Goal: Information Seeking & Learning: Learn about a topic

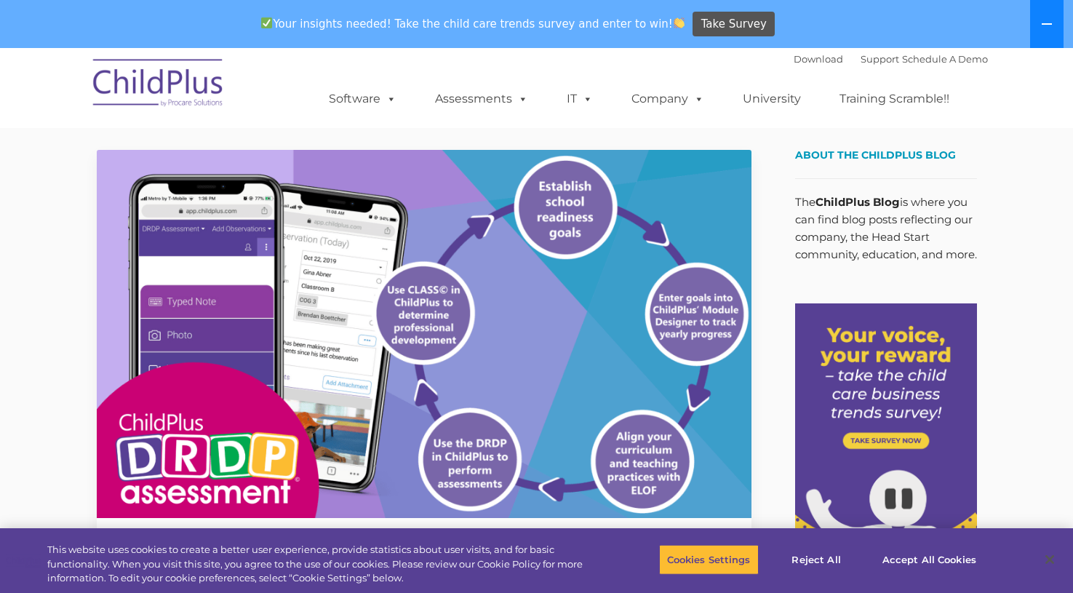
click at [1050, 20] on icon at bounding box center [1047, 24] width 12 height 12
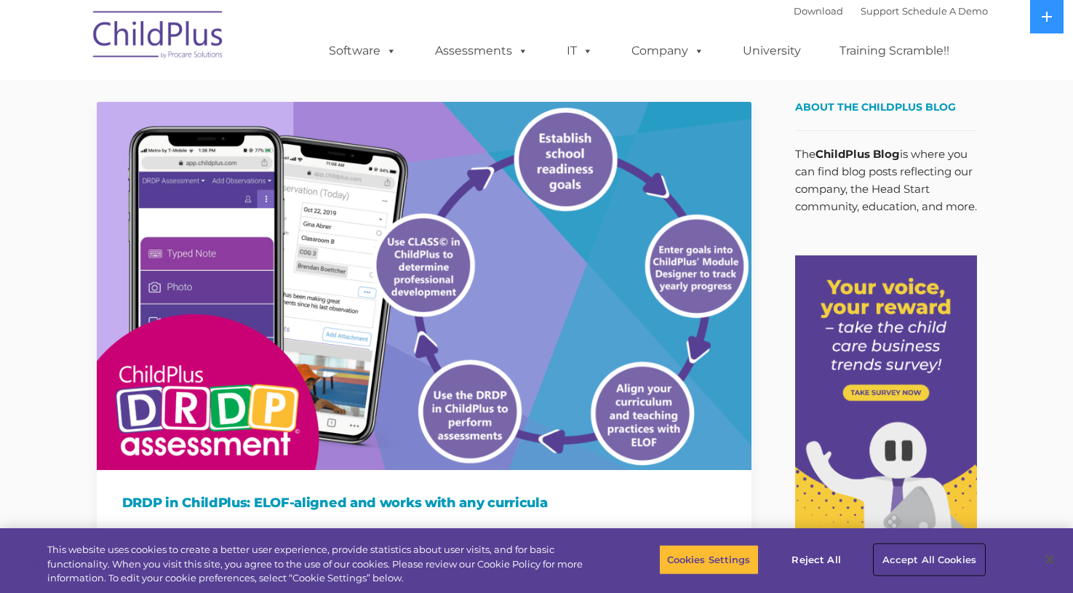
click at [908, 556] on button "Accept All Cookies" at bounding box center [929, 559] width 110 height 31
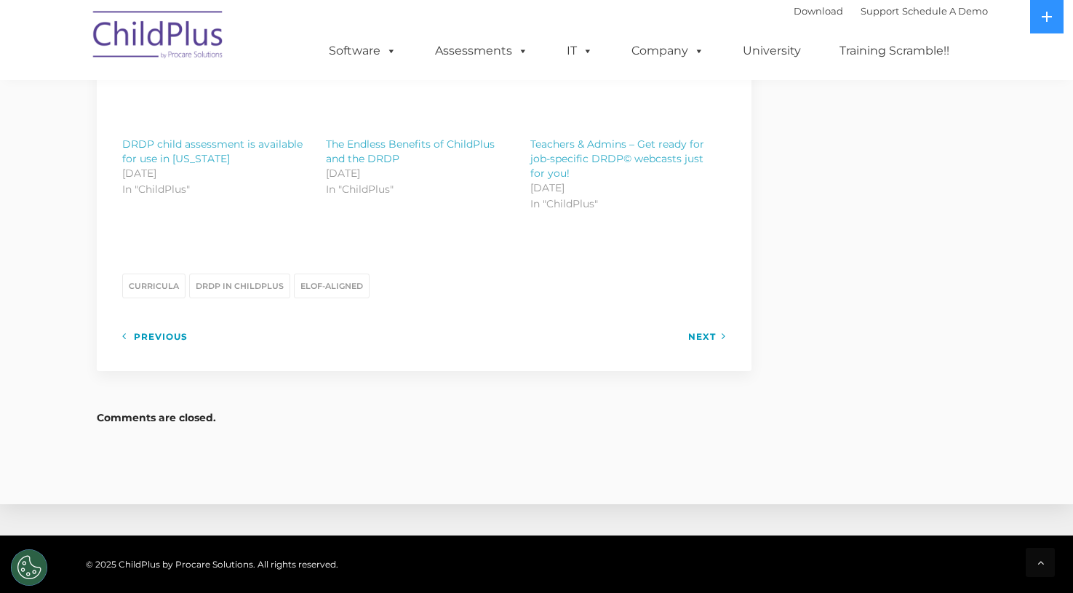
scroll to position [2691, 0]
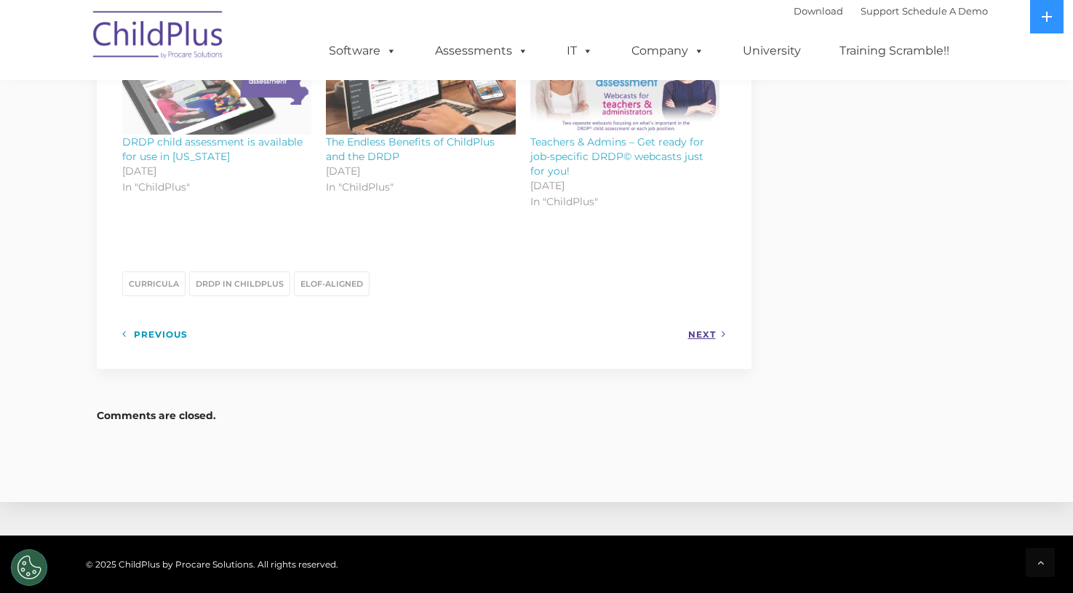
click at [702, 325] on link "Next" at bounding box center [707, 334] width 38 height 18
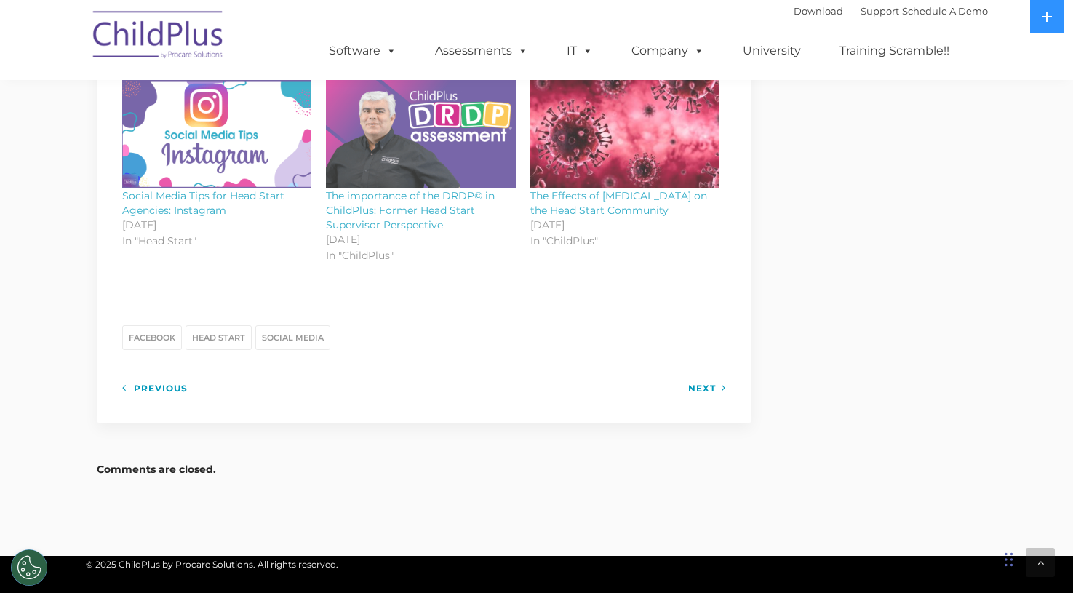
scroll to position [2161, 0]
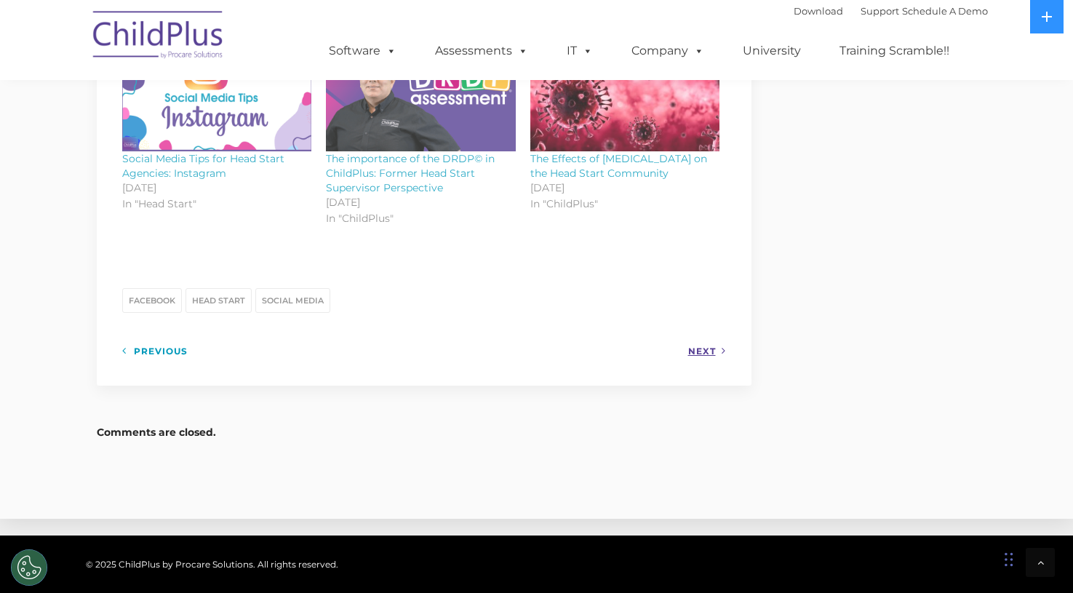
click at [698, 342] on link "Next" at bounding box center [707, 351] width 38 height 18
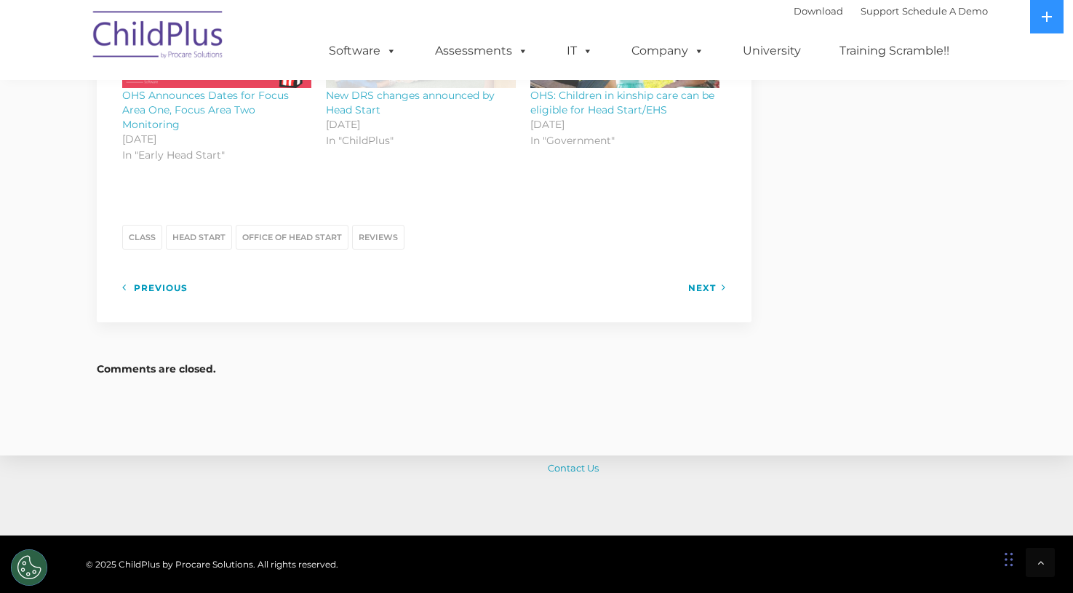
scroll to position [1237, 0]
click at [696, 287] on link "Next" at bounding box center [707, 287] width 38 height 18
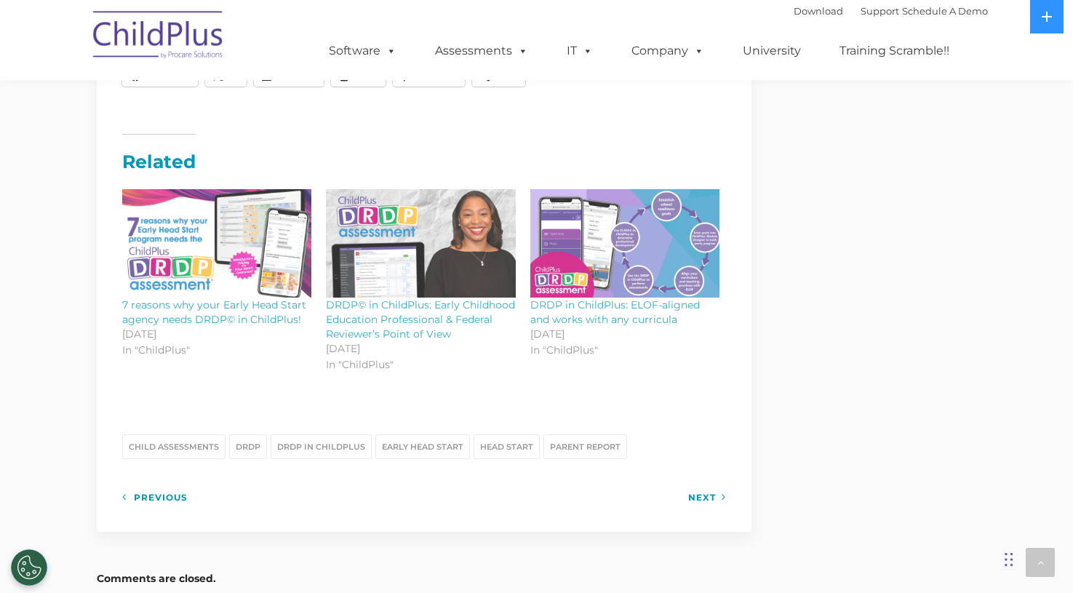
scroll to position [1818, 0]
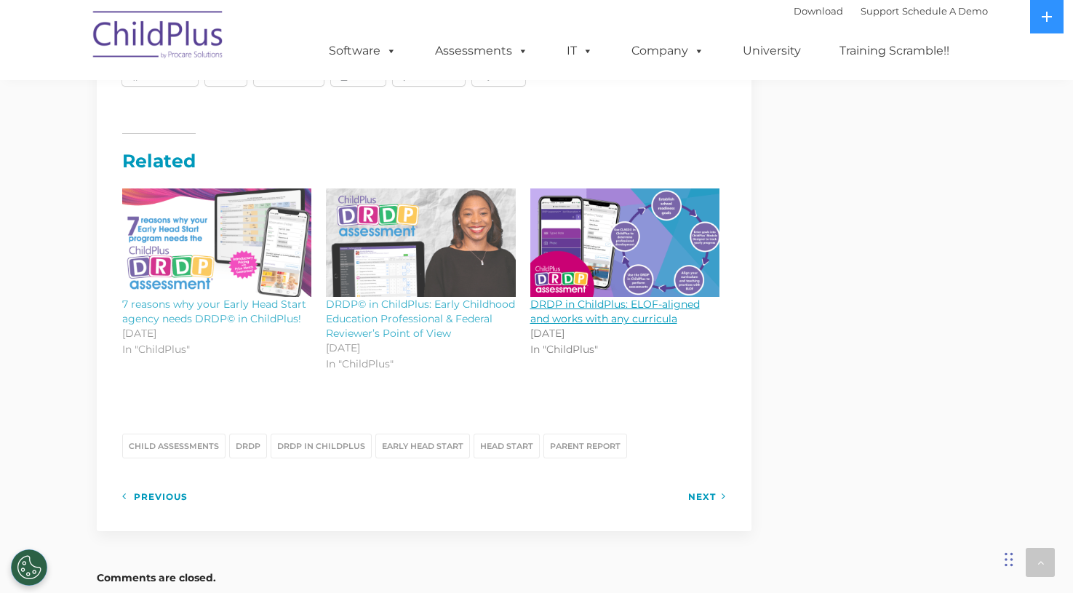
click at [637, 298] on link "DRDP in ChildPlus: ELOF-aligned and works with any curricula" at bounding box center [614, 312] width 169 height 28
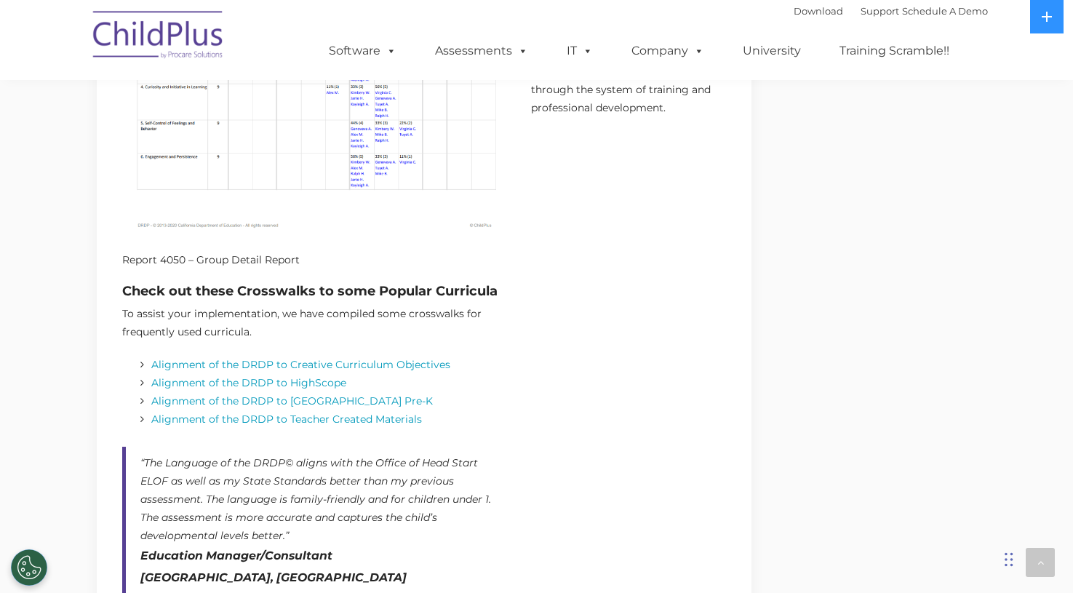
scroll to position [1746, 0]
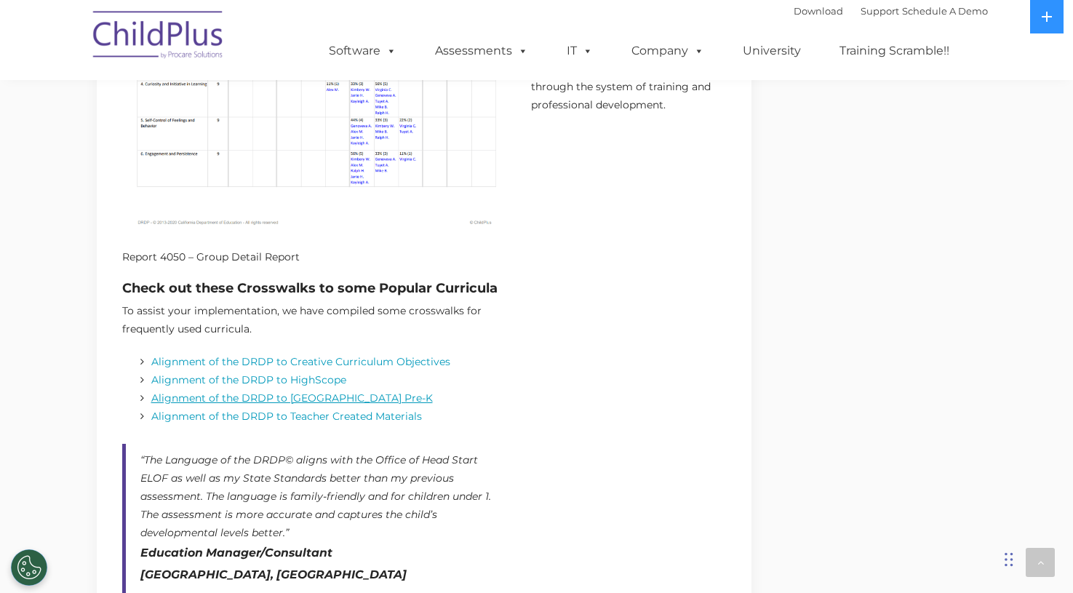
click at [350, 392] on link "Alignment of the DRDP to [GEOGRAPHIC_DATA] Pre-K" at bounding box center [291, 397] width 281 height 13
click at [378, 367] on link "Alignment of the DRDP to Creative Curriculum Objectives" at bounding box center [300, 361] width 299 height 13
click at [331, 382] on link "e DRDP to HighScope" at bounding box center [289, 379] width 113 height 13
click at [360, 412] on link "ignment of the DRDP to Teacher Created Materials" at bounding box center [291, 416] width 260 height 13
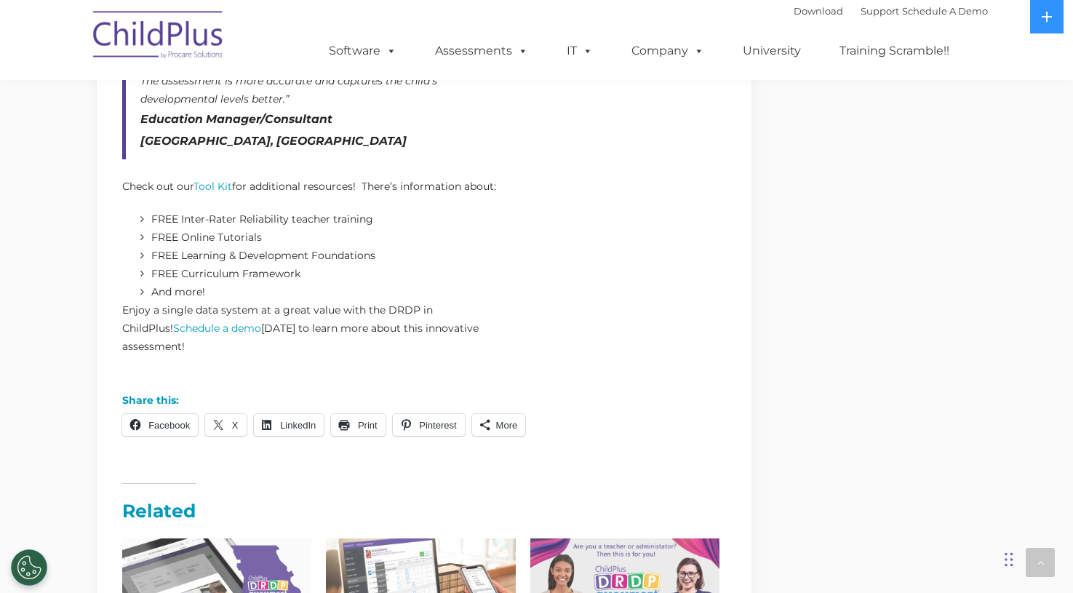
scroll to position [2182, 0]
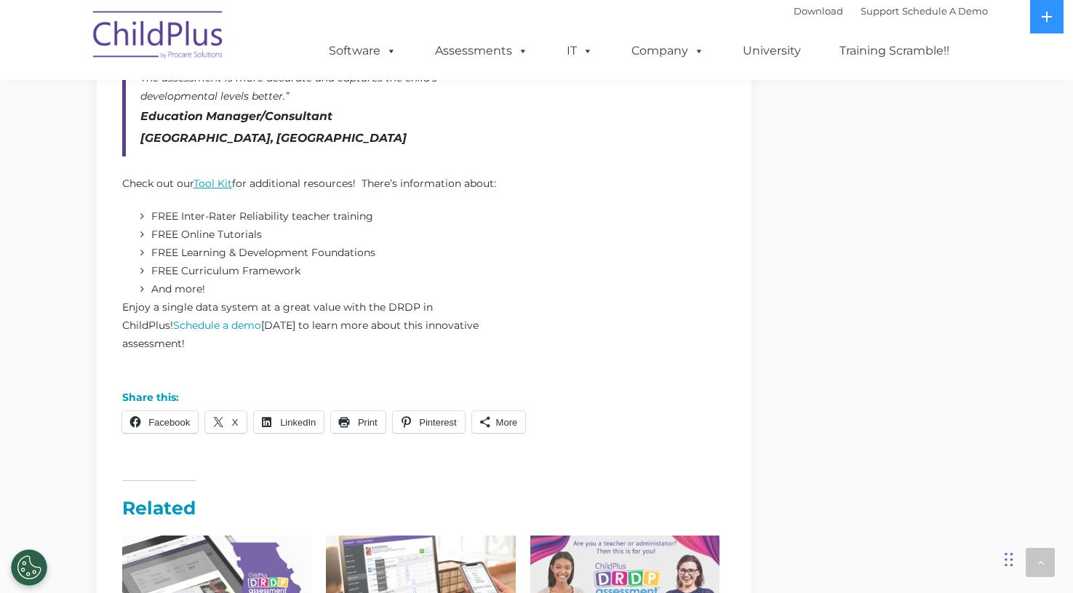
click at [208, 182] on link "Tool Kit" at bounding box center [212, 183] width 39 height 13
